Goal: Entertainment & Leisure: Consume media (video, audio)

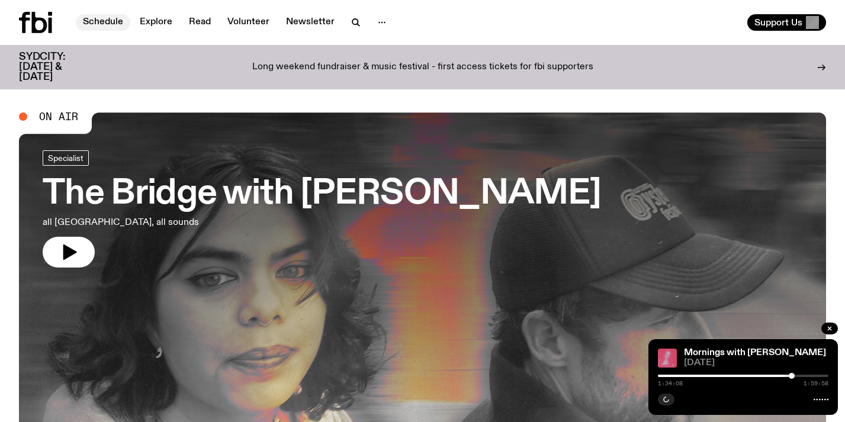
click at [101, 20] on link "Schedule" at bounding box center [103, 22] width 55 height 17
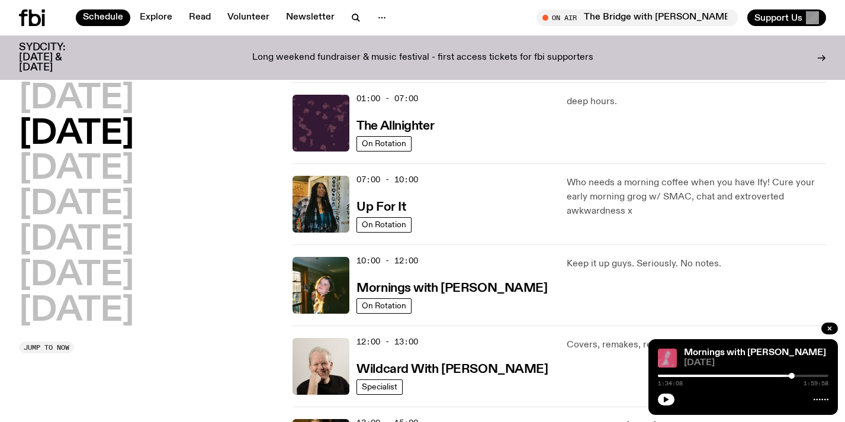
scroll to position [24, 0]
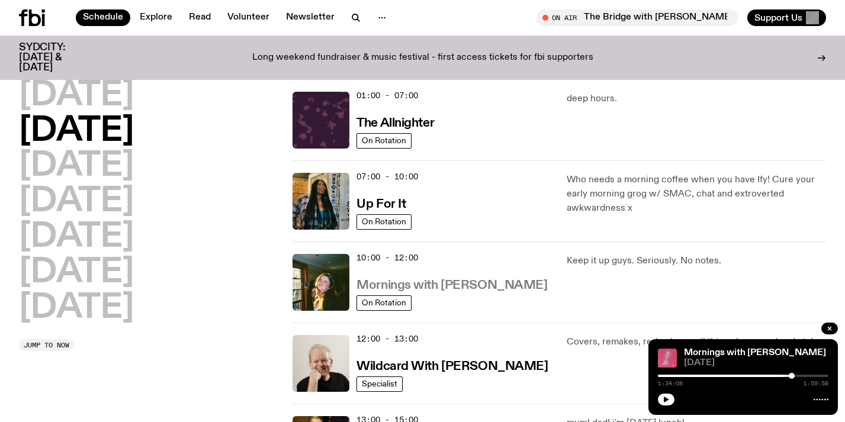
click at [410, 283] on h3 "Mornings with [PERSON_NAME]" at bounding box center [452, 286] width 191 height 12
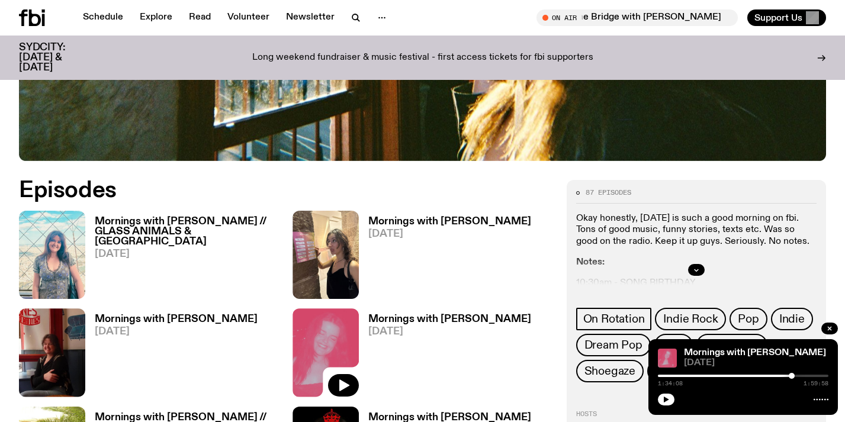
scroll to position [519, 0]
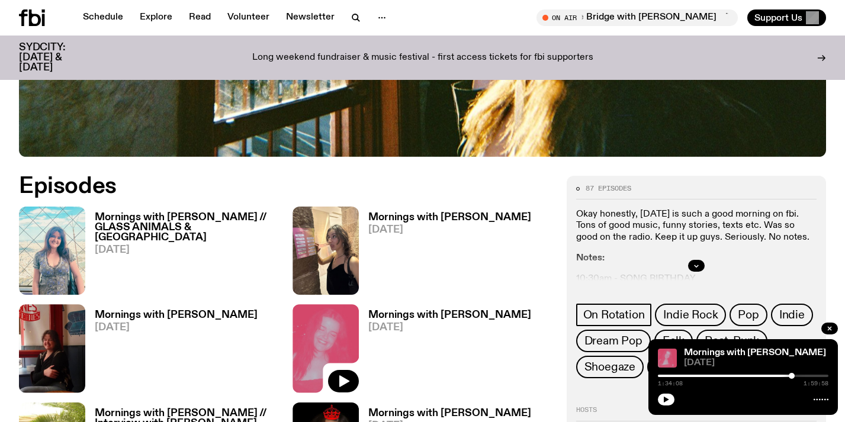
click at [182, 213] on link "Mornings with [PERSON_NAME] // GLASS ANIMALS & SYD CITY [DATE]" at bounding box center [181, 254] width 193 height 82
